Goal: Task Accomplishment & Management: Use online tool/utility

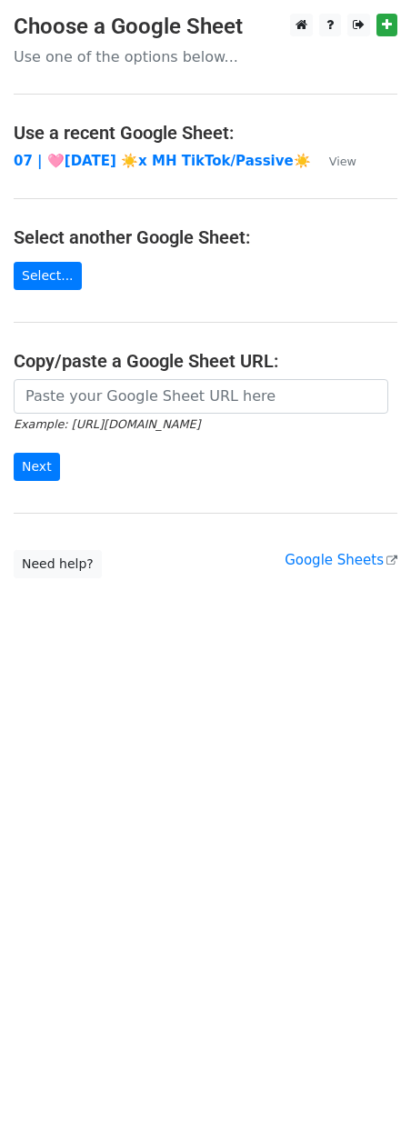
click at [242, 378] on main "Choose a Google Sheet Use one of the options below... Use a recent Google Sheet…" at bounding box center [205, 296] width 411 height 565
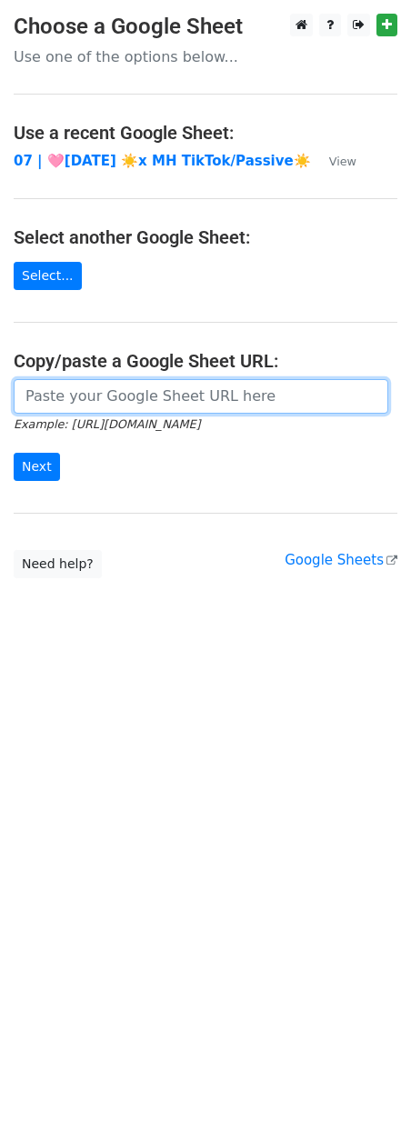
click at [181, 406] on input "url" at bounding box center [201, 396] width 375 height 35
paste input "https://docs.google.com/spreadsheets/d/1-3vZ4xSX2-redNczrogSryop-VDbNBwV6HOxoIN…"
type input "https://docs.google.com/spreadsheets/d/1-3vZ4xSX2-redNczrogSryop-VDbNBwV6HOxoIN…"
click at [14, 453] on input "Next" at bounding box center [37, 467] width 46 height 28
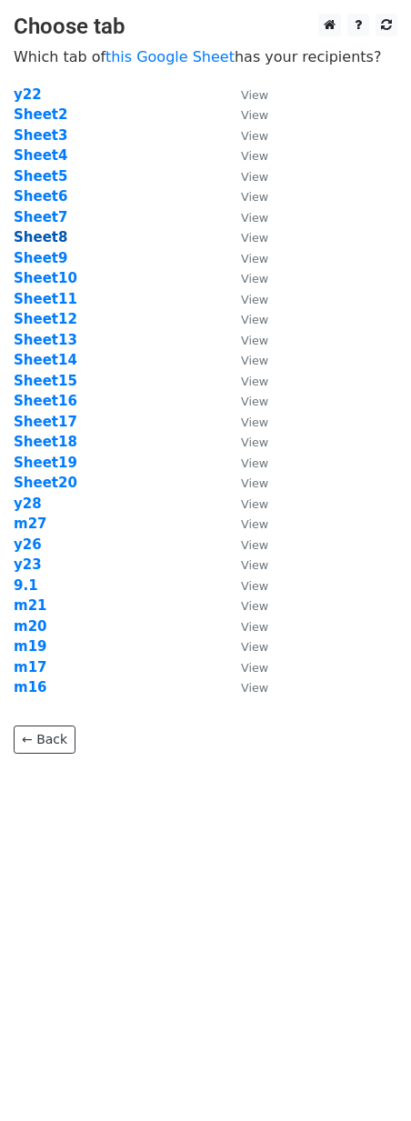
click at [49, 235] on strong "Sheet8" at bounding box center [41, 237] width 54 height 16
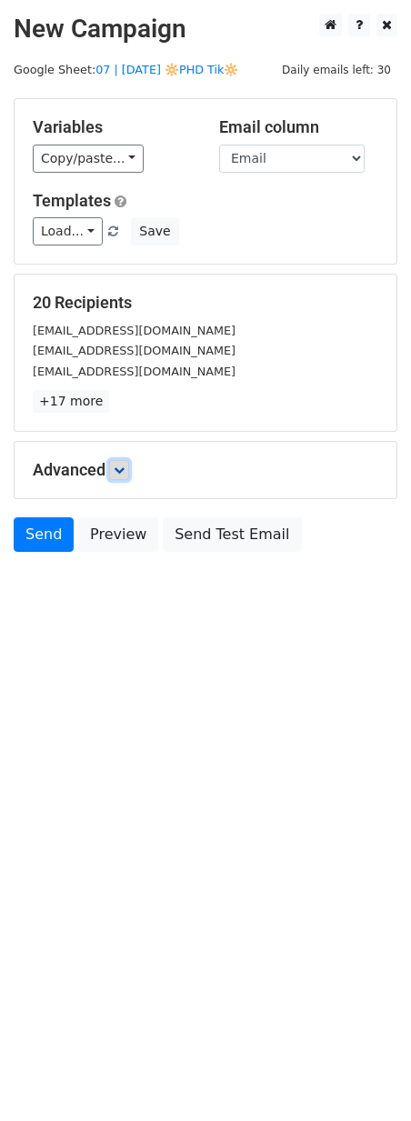
click at [124, 469] on icon at bounding box center [119, 470] width 11 height 11
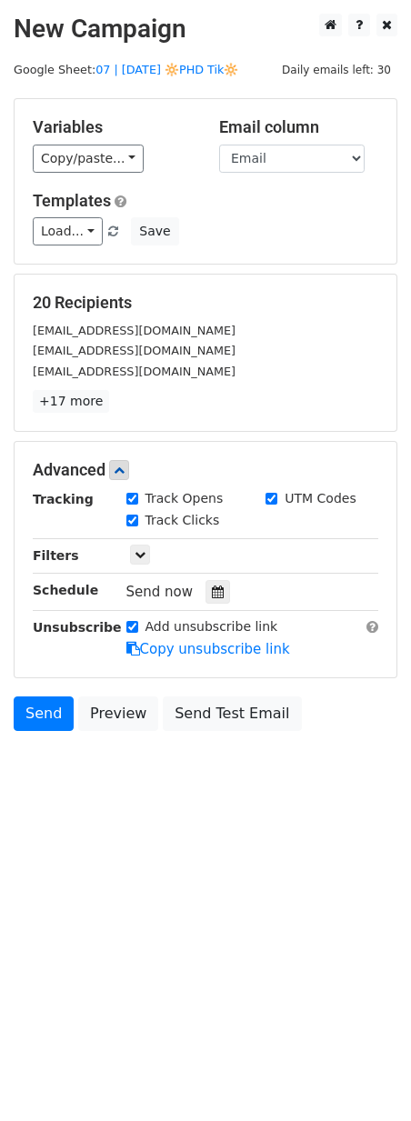
click at [207, 598] on div at bounding box center [217, 592] width 25 height 24
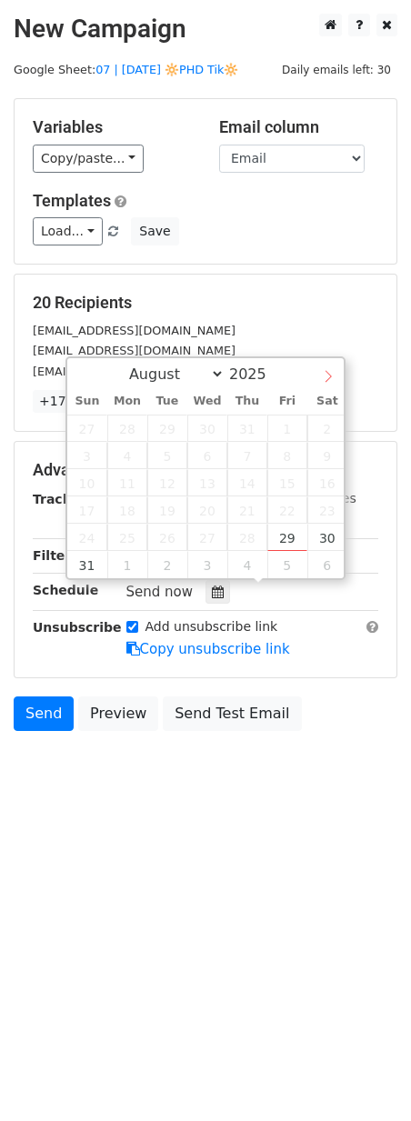
select select "8"
click at [330, 370] on icon at bounding box center [328, 376] width 13 height 13
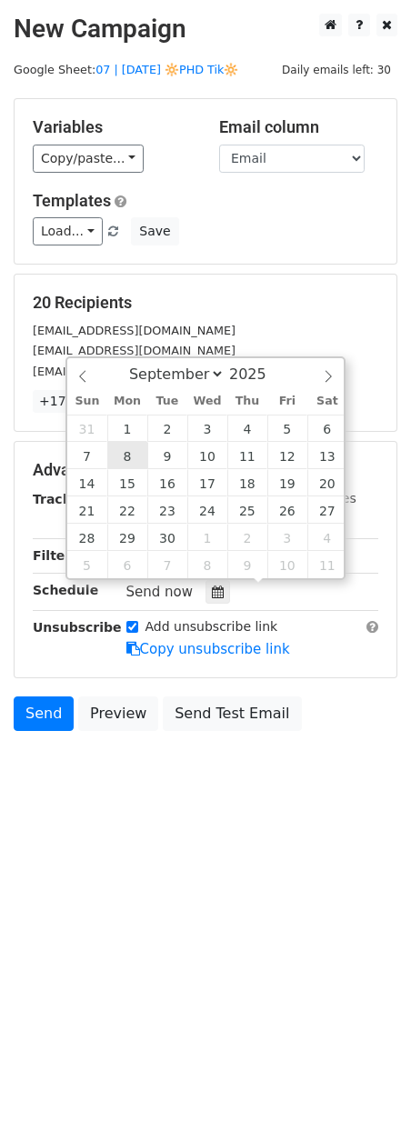
type input "2025-09-08 12:00"
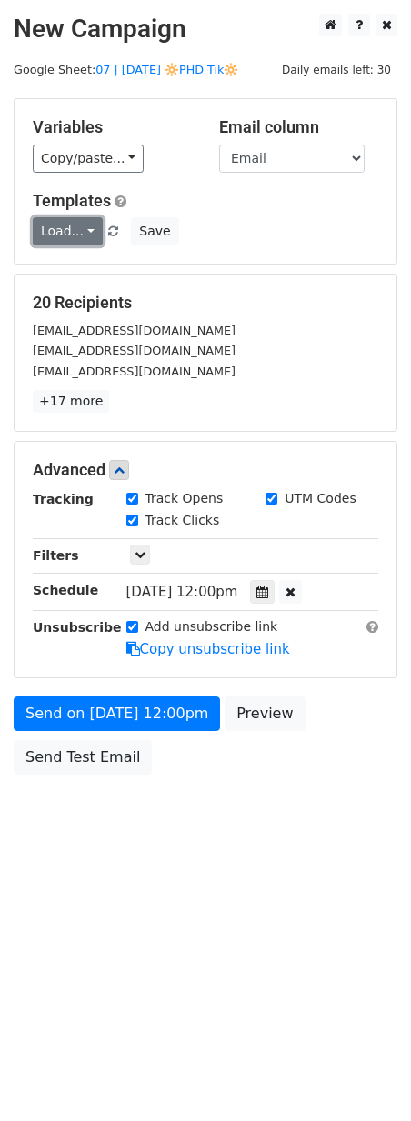
click at [72, 233] on link "Load..." at bounding box center [68, 231] width 70 height 28
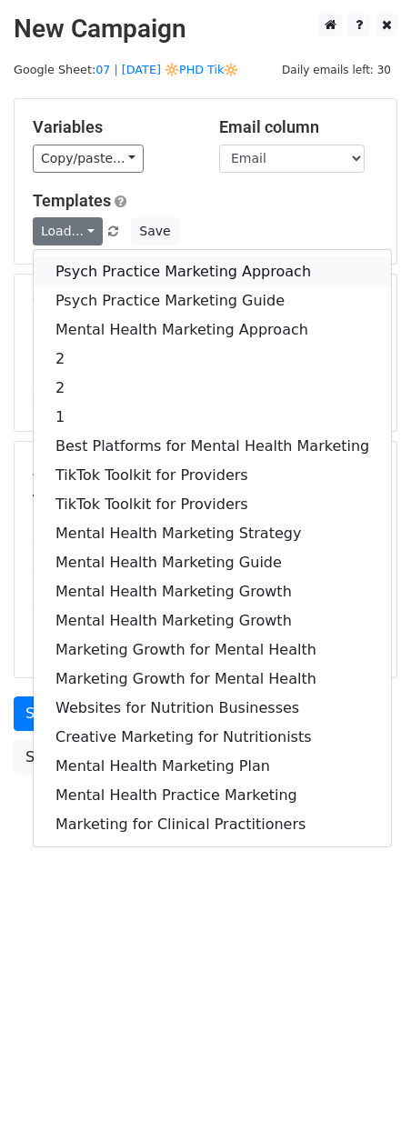
click at [73, 273] on link "Psych Practice Marketing Approach" at bounding box center [212, 271] width 357 height 29
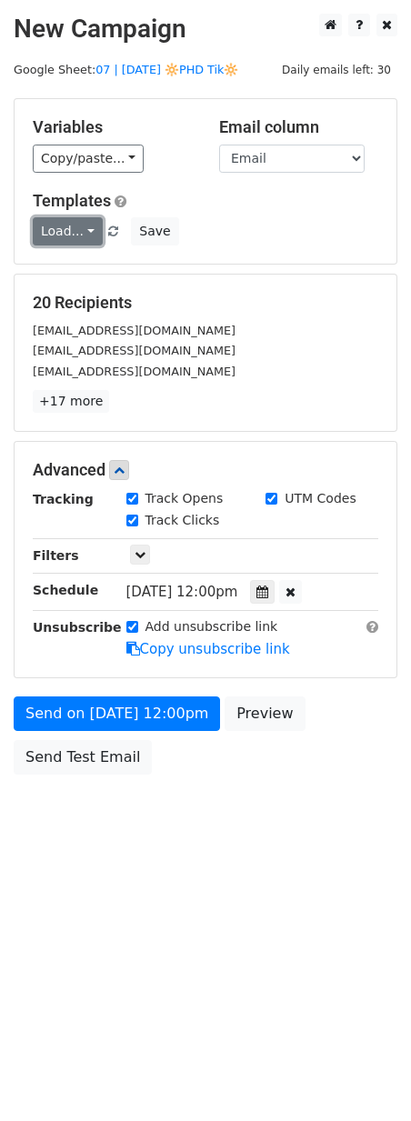
click at [71, 240] on link "Load..." at bounding box center [68, 231] width 70 height 28
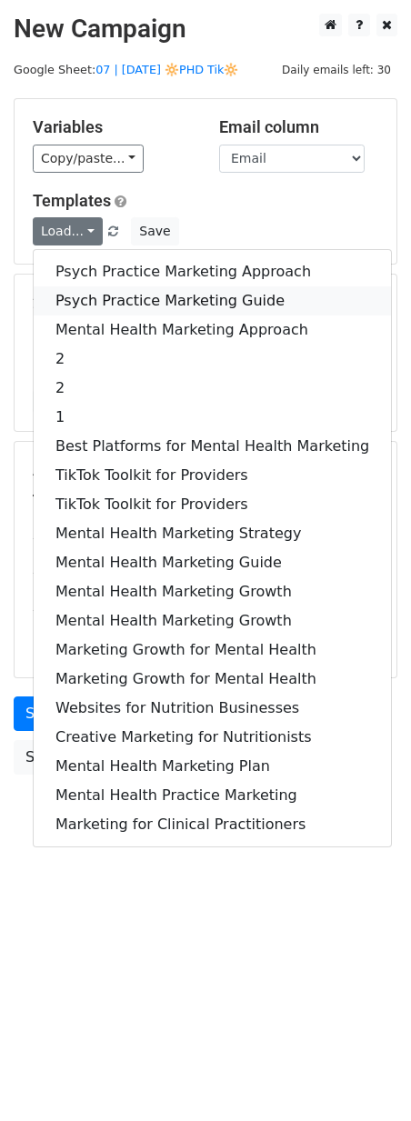
click at [77, 286] on link "Psych Practice Marketing Guide" at bounding box center [212, 300] width 357 height 29
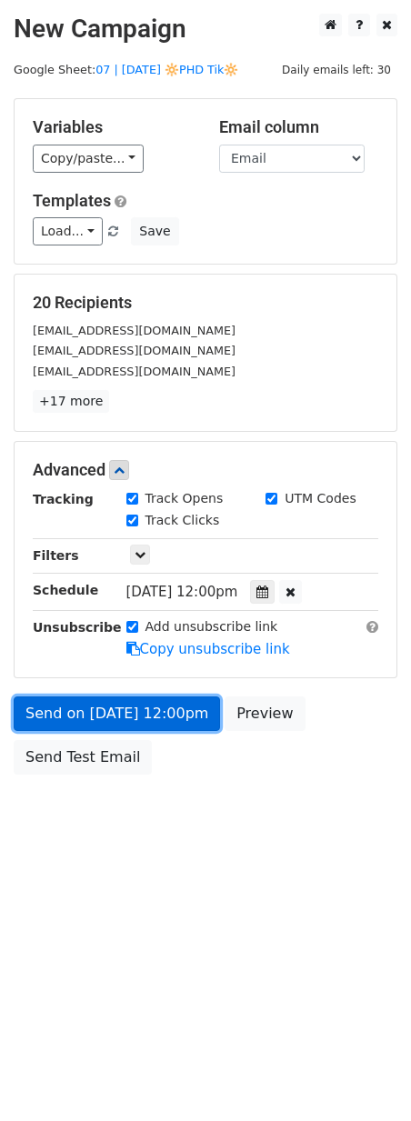
click at [125, 706] on link "Send on Sep 8 at 12:00pm" at bounding box center [117, 713] width 206 height 35
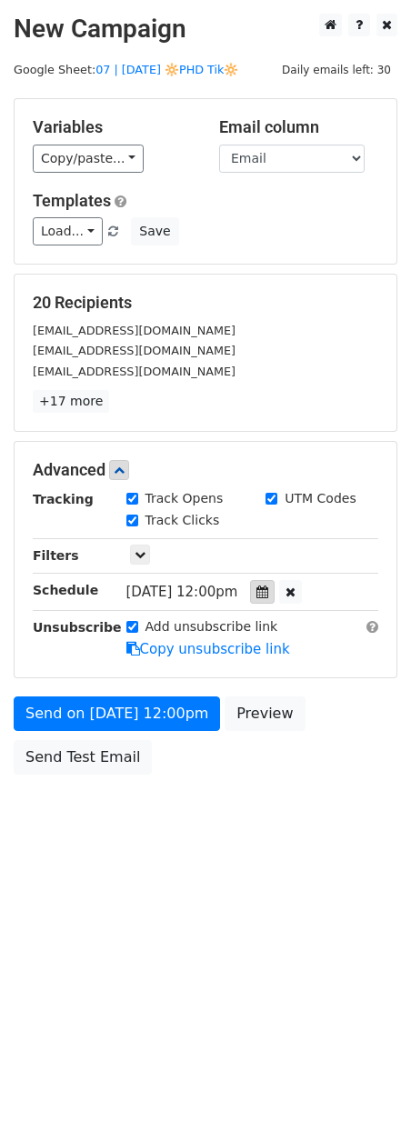
click at [268, 587] on icon at bounding box center [262, 592] width 12 height 13
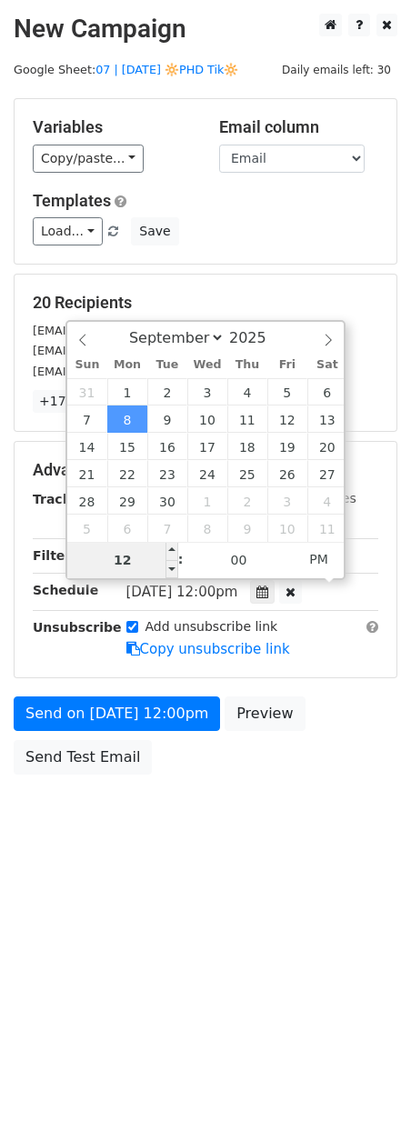
click at [136, 561] on input "12" at bounding box center [122, 560] width 111 height 36
type input "7"
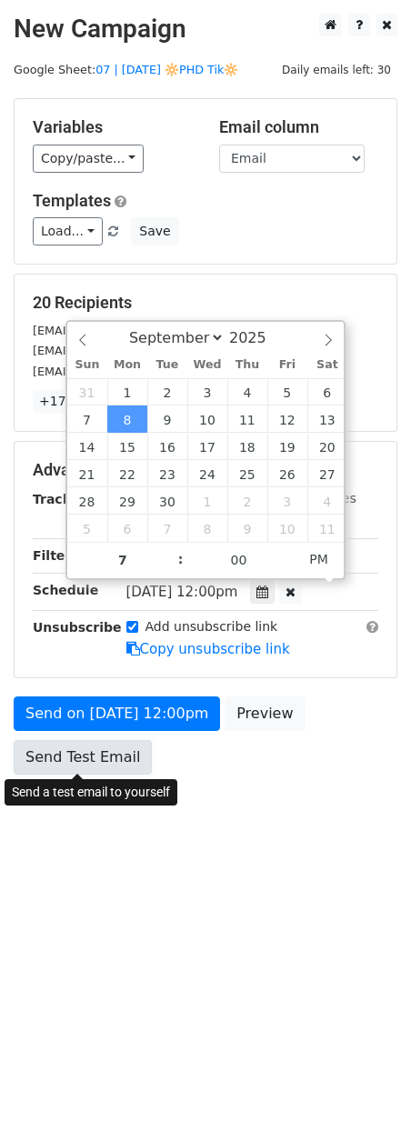
type input "2025-09-08 19:00"
click at [85, 756] on link "Send Test Email" at bounding box center [83, 757] width 138 height 35
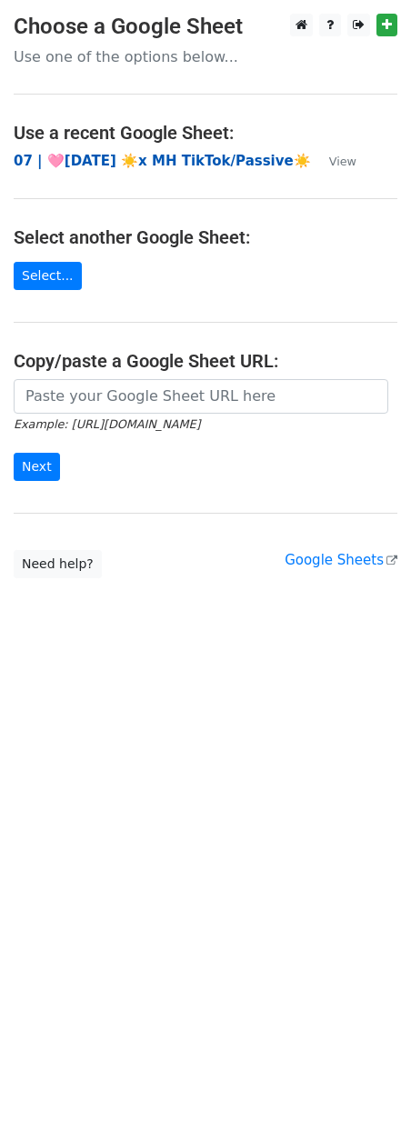
click at [115, 155] on strong "07 | 🩷AUG 4 ☀️x MH TikTok/Passive☀️" at bounding box center [162, 161] width 297 height 16
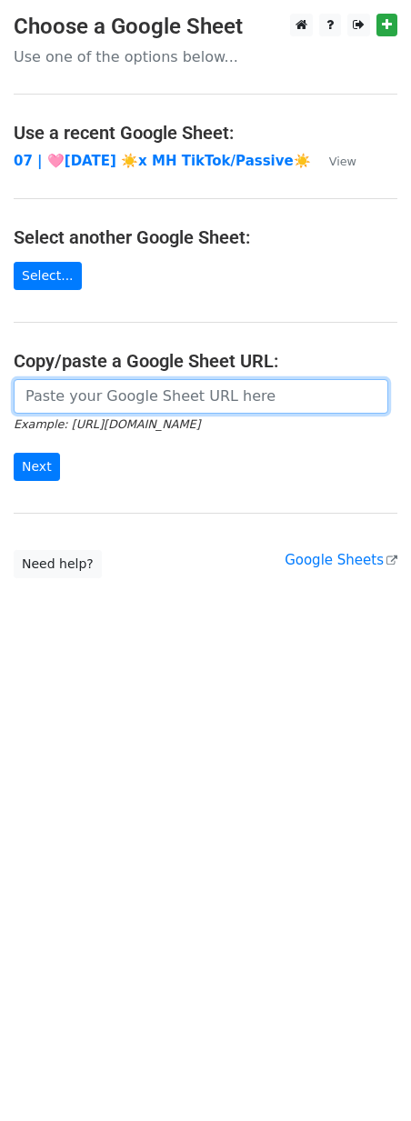
click at [195, 385] on input "url" at bounding box center [201, 396] width 375 height 35
paste input "https://docs.google.com/spreadsheets/d/1-3vZ4xSX2-redNczrogSryop-VDbNBwV6HOxoIN…"
type input "https://docs.google.com/spreadsheets/d/1-3vZ4xSX2-redNczrogSryop-VDbNBwV6HOxoIN…"
click at [14, 453] on input "Next" at bounding box center [37, 467] width 46 height 28
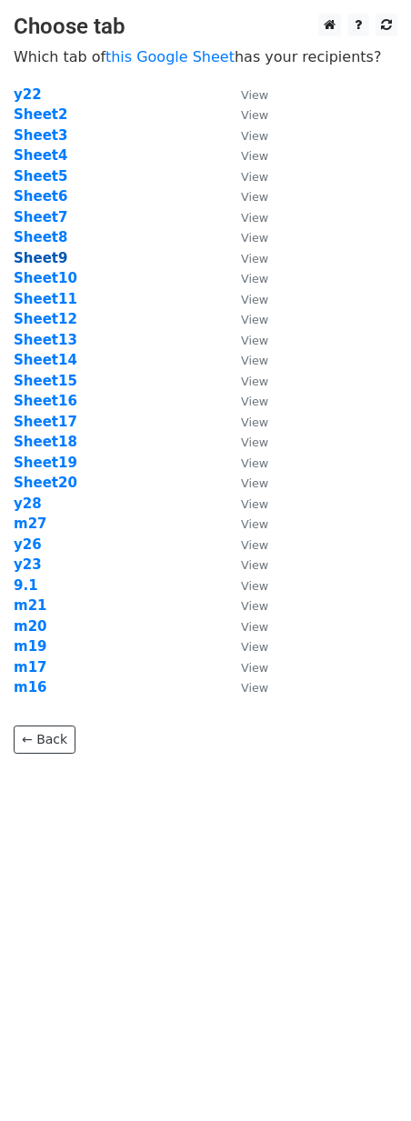
click at [50, 256] on strong "Sheet9" at bounding box center [41, 258] width 54 height 16
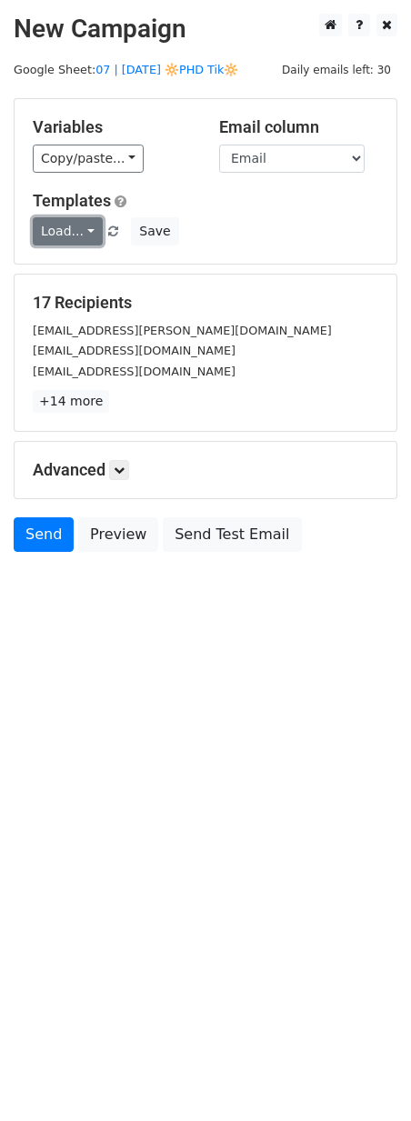
click at [71, 227] on link "Load..." at bounding box center [68, 231] width 70 height 28
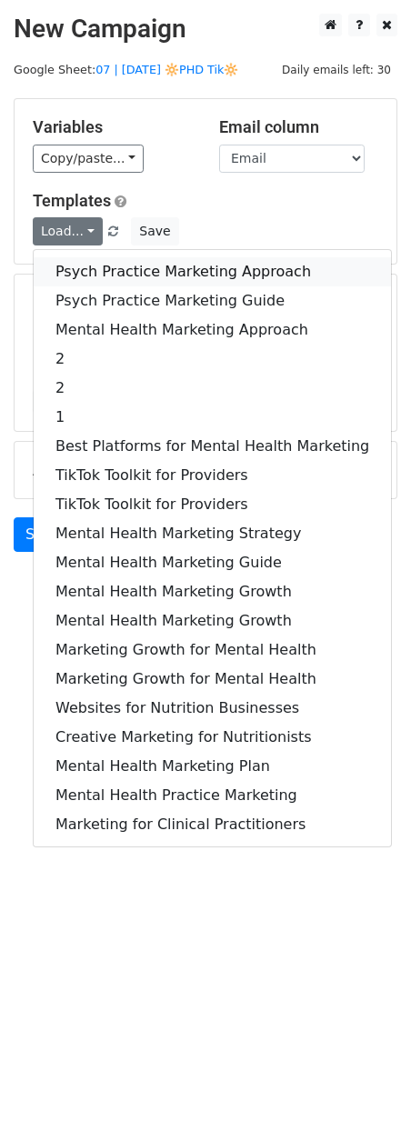
click at [72, 269] on link "Psych Practice Marketing Approach" at bounding box center [212, 271] width 357 height 29
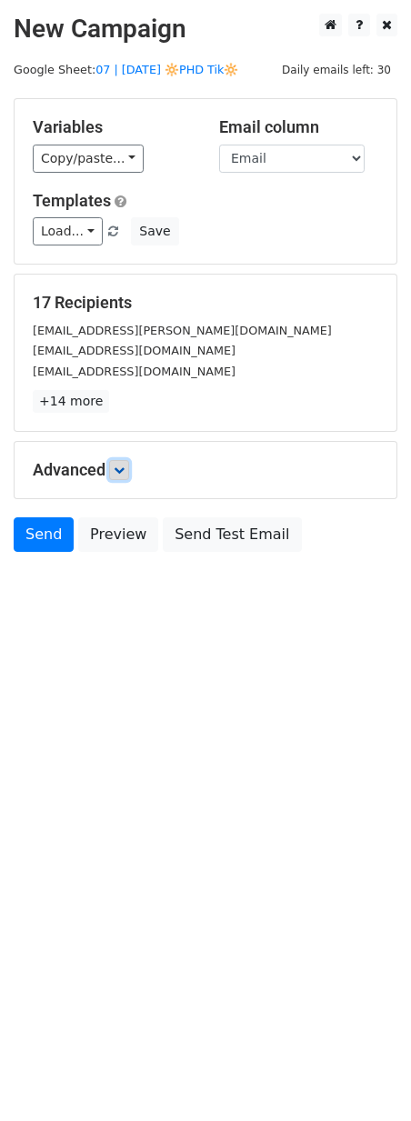
click at [122, 467] on icon at bounding box center [119, 470] width 11 height 11
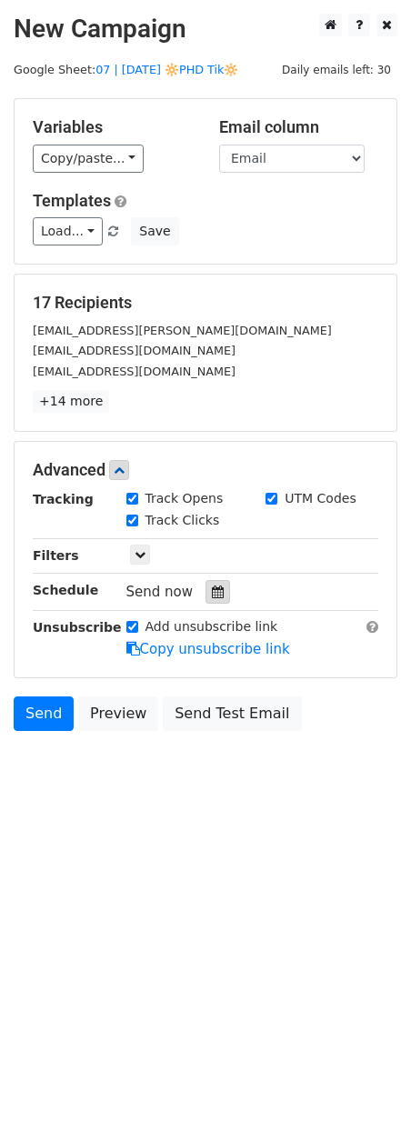
click at [212, 594] on icon at bounding box center [218, 592] width 12 height 13
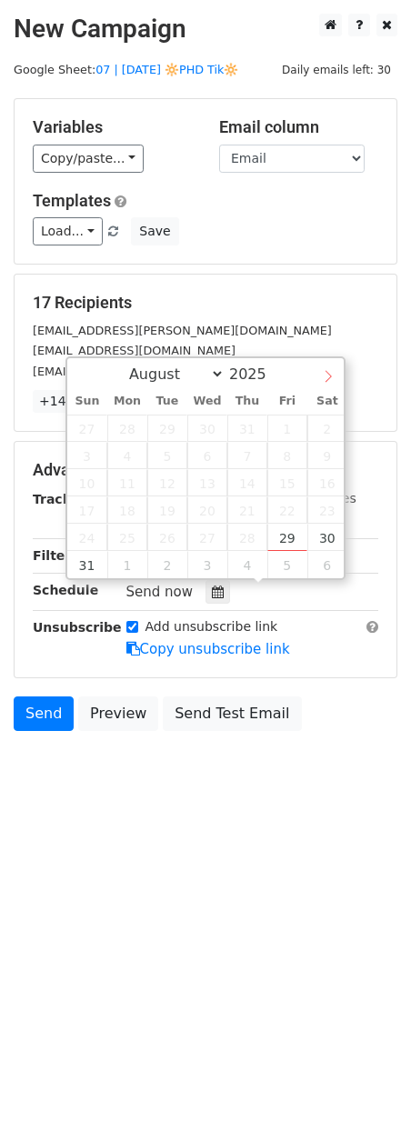
select select "8"
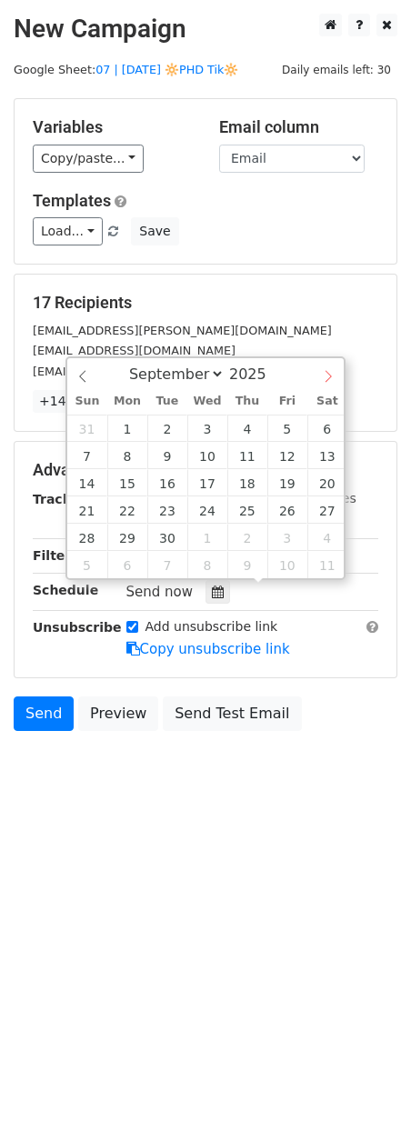
click at [320, 378] on span at bounding box center [328, 373] width 31 height 31
type input "[DATE] 12:00"
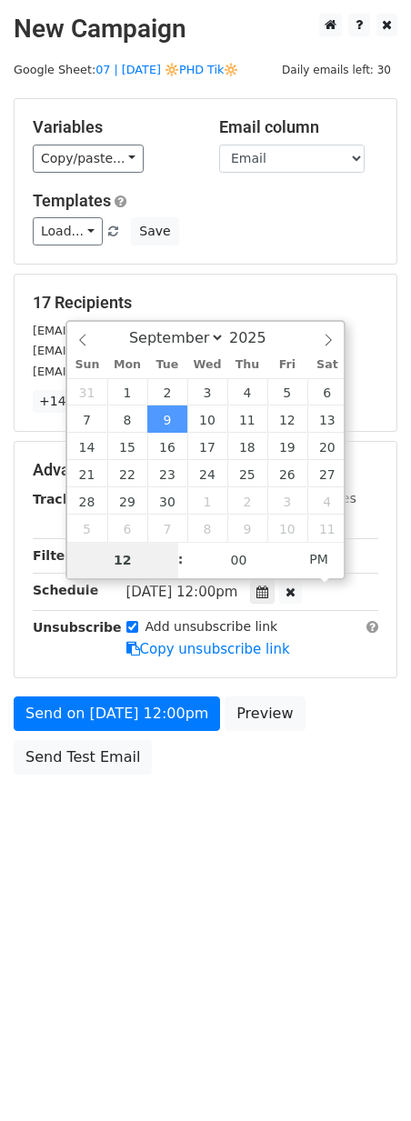
type input "6"
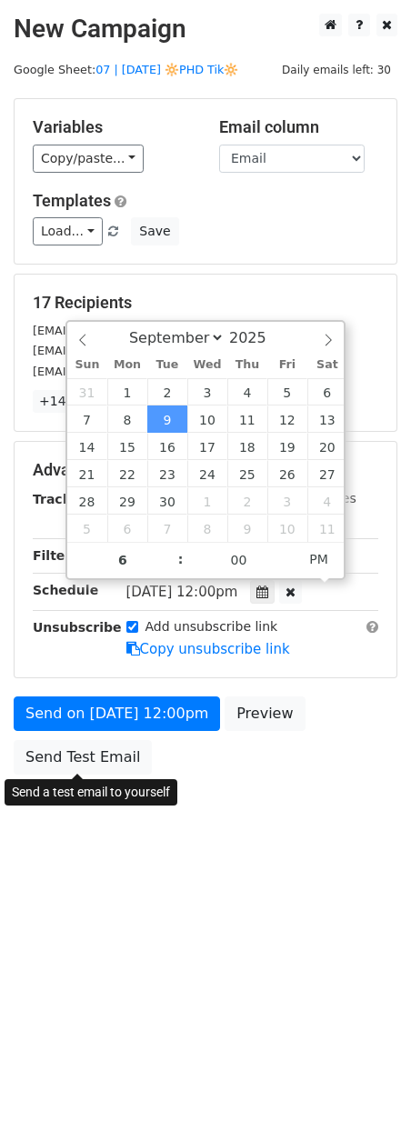
type input "[DATE] 18:00"
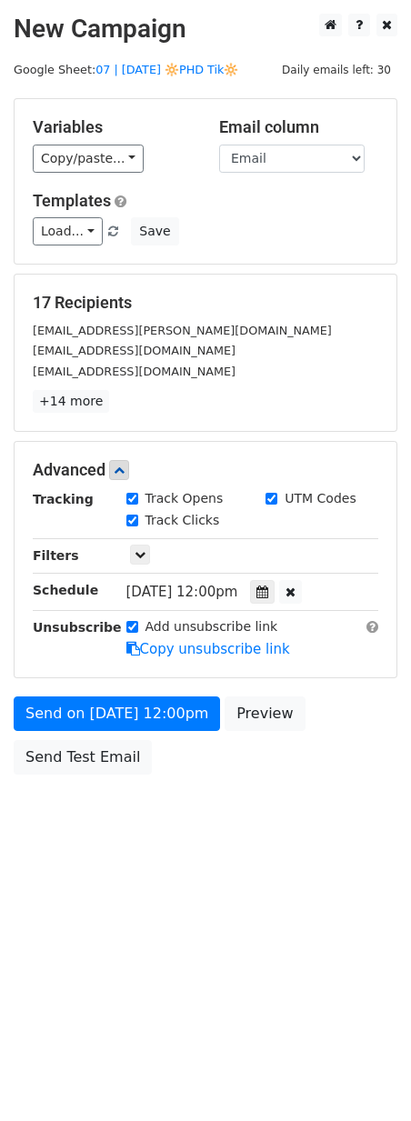
click at [215, 820] on body "New Campaign Daily emails left: 30 Google Sheet: 07 | [DATE] 🔆PHD Tik🔆 Variable…" at bounding box center [205, 435] width 411 height 843
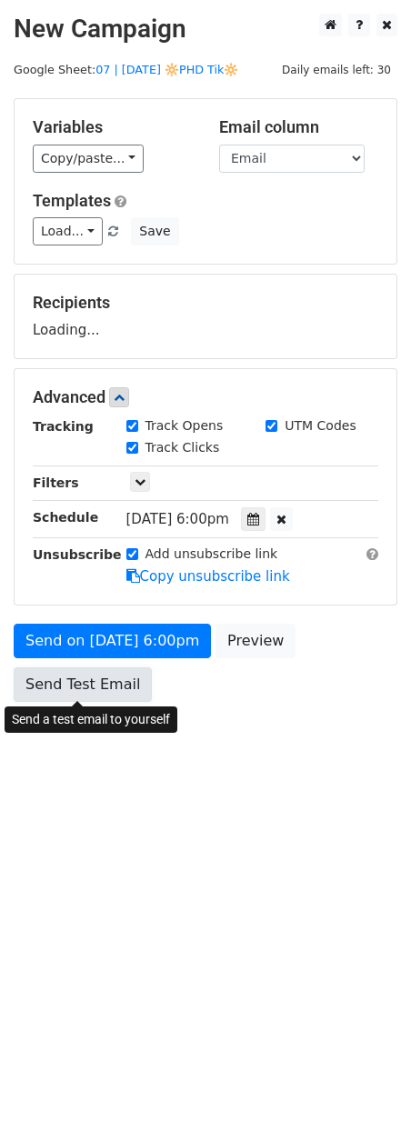
click at [77, 691] on link "Send Test Email" at bounding box center [83, 684] width 138 height 35
